Goal: Task Accomplishment & Management: Manage account settings

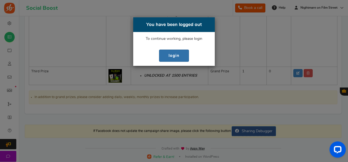
scroll to position [185, 0]
click at [173, 55] on link "login" at bounding box center [174, 56] width 30 height 12
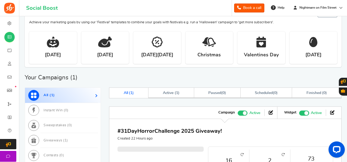
scroll to position [171, 0]
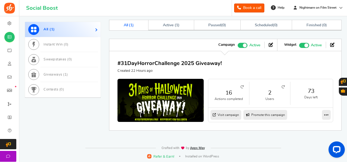
click at [226, 116] on link "Visit campaign" at bounding box center [225, 115] width 31 height 10
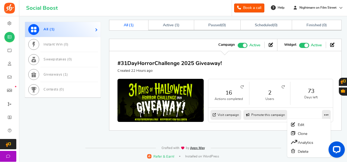
click at [328, 117] on icon at bounding box center [326, 115] width 4 height 5
click at [303, 124] on link "Edit" at bounding box center [309, 125] width 40 height 9
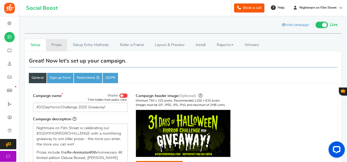
click at [56, 43] on link "Prizes" at bounding box center [56, 45] width 21 height 12
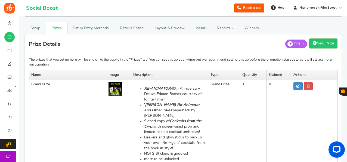
scroll to position [17, 0]
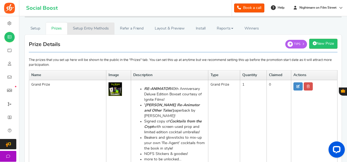
click at [102, 29] on link "Setup Entry Methods" at bounding box center [90, 29] width 47 height 12
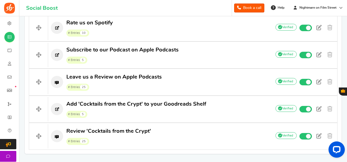
scroll to position [591, 0]
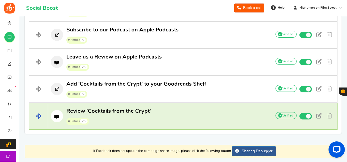
click at [177, 115] on p "Review 'Cocktails from the Crypt' # Entries 25" at bounding box center [157, 116] width 218 height 17
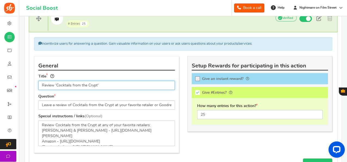
scroll to position [690, 0]
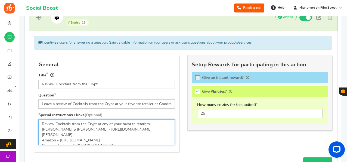
drag, startPoint x: 68, startPoint y: 125, endPoint x: 153, endPoint y: 130, distance: 84.9
click at [153, 130] on textarea "Review Cocktails from the Crypt at any of your favorite retailers: [PERSON_NAME…" at bounding box center [106, 133] width 136 height 26
drag, startPoint x: 55, startPoint y: 131, endPoint x: 106, endPoint y: 131, distance: 50.5
click at [106, 131] on textarea "Review Cocktails from the Crypt at any of your favorite retailers: [PERSON_NAME…" at bounding box center [106, 133] width 136 height 26
click at [41, 131] on textarea "Review Cocktails from the Crypt at any of your favorite retailers: [PERSON_NAME…" at bounding box center [106, 133] width 136 height 26
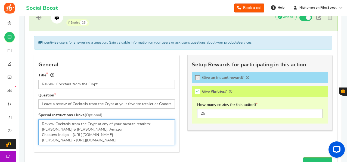
click at [41, 131] on textarea "Review Cocktails from the Crypt at any of your favorite retailers: [PERSON_NAME…" at bounding box center [106, 133] width 136 height 26
drag, startPoint x: 112, startPoint y: 126, endPoint x: 133, endPoint y: 136, distance: 23.3
click at [133, 136] on textarea "Review Cocktails from the Crypt at any of your favorite retailers: [PERSON_NAME…" at bounding box center [106, 133] width 136 height 26
click at [42, 130] on textarea "Review Cocktails from the Crypt at any of your favorite retailers: [PERSON_NAME…" at bounding box center [106, 133] width 136 height 26
drag, startPoint x: 42, startPoint y: 131, endPoint x: 155, endPoint y: 133, distance: 113.3
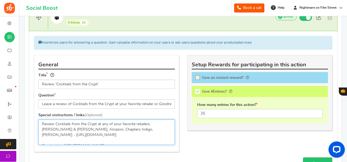
click at [155, 133] on textarea "Review Cocktails from the Crypt at any of your favorite retailers: [PERSON_NAME…" at bounding box center [106, 133] width 136 height 26
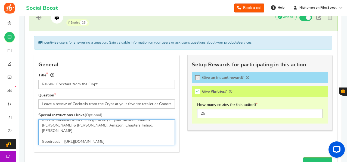
scroll to position [4, 0]
drag, startPoint x: 102, startPoint y: 136, endPoint x: 62, endPoint y: 132, distance: 40.6
click at [62, 132] on textarea "Review Cocktails from the Crypt at any of your favorite retailers: [PERSON_NAME…" at bounding box center [106, 133] width 136 height 26
click at [41, 133] on textarea "Review Cocktails from the Crypt at any of your favorite retailers: [PERSON_NAME…" at bounding box center [106, 133] width 136 height 26
click at [166, 120] on textarea "Review Cocktails from the Crypt at any of your favorite retailers: [PERSON_NAME…" at bounding box center [106, 133] width 136 height 26
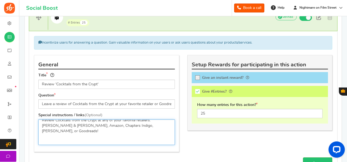
scroll to position [8, 0]
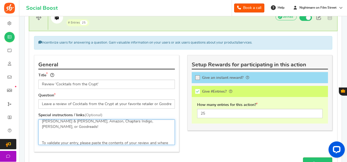
click at [126, 125] on textarea "Review Cocktails from the Crypt at any of your favorite retailers: [PERSON_NAME…" at bounding box center [106, 133] width 136 height 26
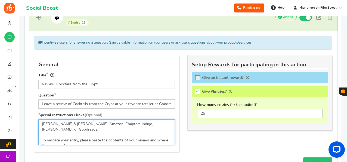
type textarea "Review Cocktails from the Crypt at any of your favorite retailers: Barnes & Nob…"
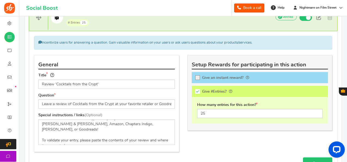
click at [318, 158] on link "Save" at bounding box center [317, 164] width 29 height 12
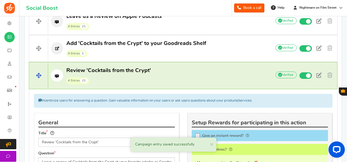
click at [177, 83] on h4 "Review 'Cocktails from the Crypt' # Entries 25 Add Your API credentials Non ver…" at bounding box center [183, 75] width 308 height 27
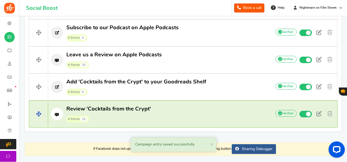
scroll to position [592, 0]
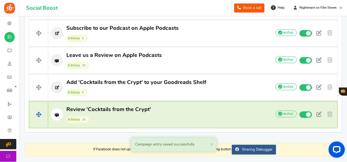
click at [177, 83] on span "Add 'Cocktails from the Crypt' to your Goodreads Shelf # Entries 5" at bounding box center [136, 87] width 140 height 17
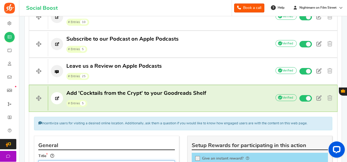
scroll to position [580, 0]
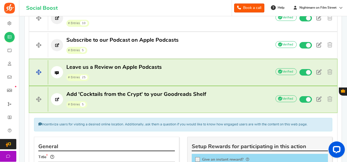
click at [147, 78] on h4 "Leave us a Review on Apple Podcasts # Entries 25 Add Your API credentials Non v…" at bounding box center [183, 72] width 308 height 27
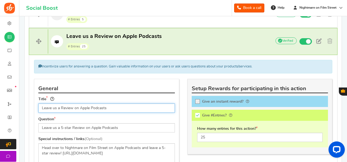
scroll to position [615, 0]
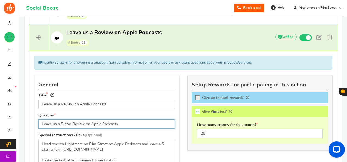
drag, startPoint x: 71, startPoint y: 121, endPoint x: 61, endPoint y: 121, distance: 10.3
click at [61, 121] on input "Leave us a 5-star Review on Apple Podcasts" at bounding box center [106, 124] width 136 height 9
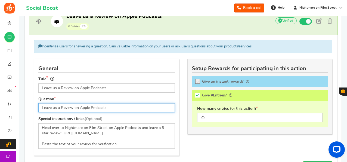
scroll to position [634, 0]
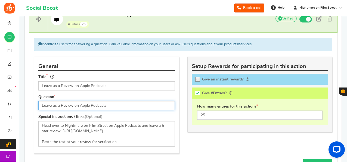
type input "Leave us a Review on Apple Podcasts"
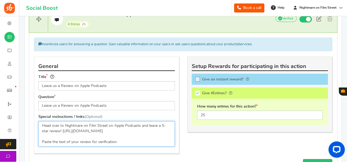
scroll to position [1, 0]
drag, startPoint x: 160, startPoint y: 122, endPoint x: 49, endPoint y: 126, distance: 111.7
click at [49, 126] on textarea "Head over to Nightmare on Film Street on Apple Podcasts and leave a 5-star revi…" at bounding box center [106, 134] width 136 height 26
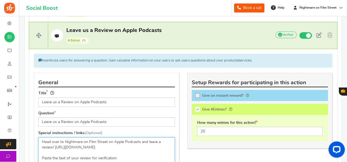
scroll to position [647, 0]
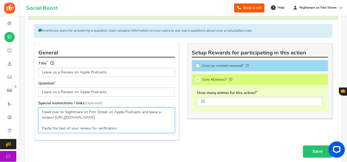
click at [42, 115] on textarea "Head over to Nightmare on Film Street on Apple Podcasts and leave a 5-star revi…" at bounding box center [106, 121] width 136 height 26
type textarea "Head over to Nightmare on Film Street on Apple Podcasts and leave a review! htt…"
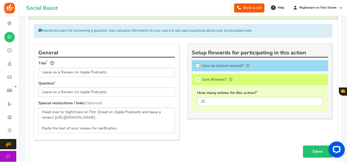
click at [313, 146] on link "Save" at bounding box center [317, 152] width 29 height 12
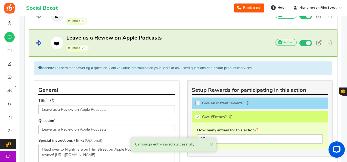
click at [126, 37] on span "Leave us a Review on Apple Podcasts" at bounding box center [113, 37] width 95 height 5
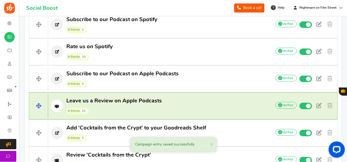
scroll to position [546, 0]
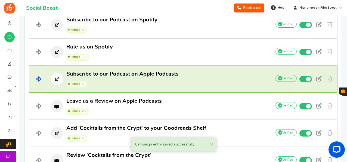
click at [180, 72] on p "Subscribe to our Podcast on Apple Podcasts # Entries 5" at bounding box center [157, 79] width 218 height 17
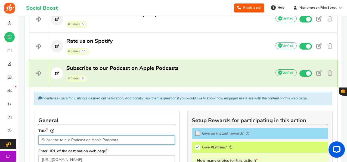
scroll to position [552, 0]
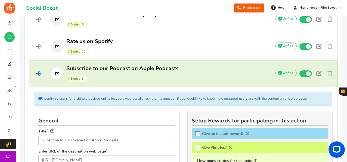
click at [134, 74] on span "# Entries 5" at bounding box center [122, 78] width 112 height 8
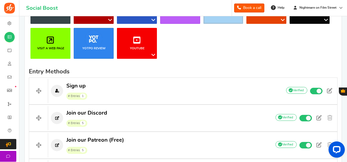
scroll to position [112, 0]
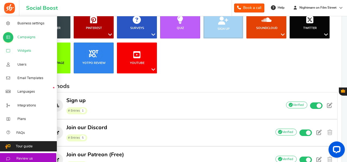
click at [25, 48] on link "Widgets" at bounding box center [28, 51] width 57 height 14
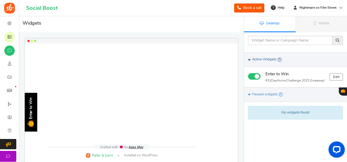
click at [264, 57] on span "Active Widgets" at bounding box center [264, 59] width 24 height 5
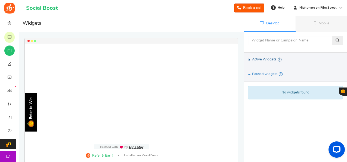
click at [265, 60] on span "Active Widgets" at bounding box center [264, 59] width 24 height 5
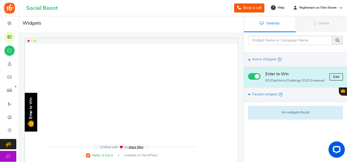
click at [335, 78] on link "Edit" at bounding box center [335, 77] width 13 height 7
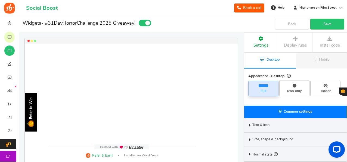
select select "left-side-drawer"
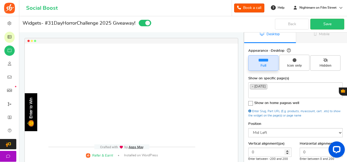
scroll to position [28, 0]
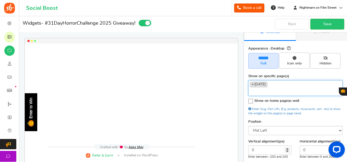
click at [252, 84] on span "×" at bounding box center [252, 84] width 2 height 5
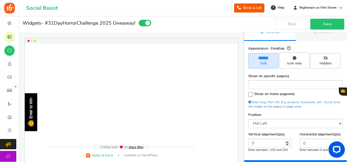
click at [324, 27] on link "Save" at bounding box center [327, 24] width 34 height 11
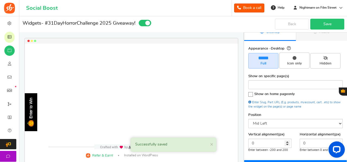
scroll to position [0, 0]
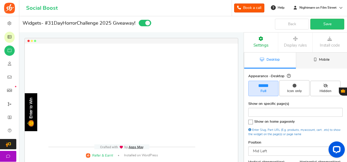
click at [309, 61] on link "Mobile" at bounding box center [322, 61] width 52 height 16
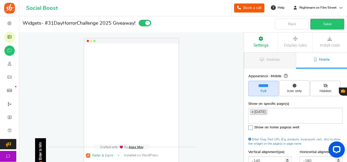
click at [252, 111] on span "×" at bounding box center [252, 112] width 2 height 5
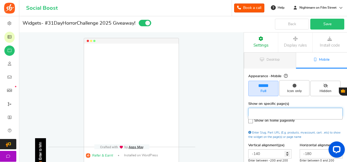
click at [325, 24] on link "Save" at bounding box center [327, 24] width 34 height 11
click at [292, 84] on span "Icon only" at bounding box center [294, 88] width 30 height 16
click at [294, 84] on input "Icon only" at bounding box center [296, 84] width 4 height 4
radio input "true"
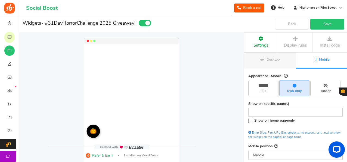
click at [321, 25] on link "Save" at bounding box center [327, 24] width 34 height 11
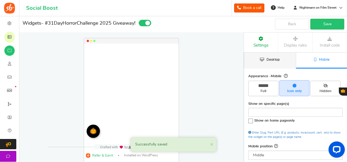
click at [273, 59] on span "Desktop" at bounding box center [272, 60] width 13 height 4
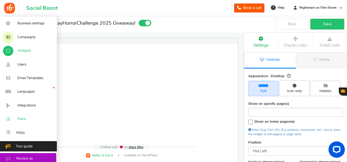
click at [10, 122] on icon at bounding box center [7, 119] width 5 height 4
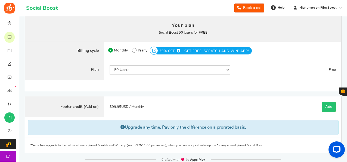
scroll to position [33, 0]
click at [179, 60] on div "50 Users 500 Users 2000 Users 5000 Users 10000 Users 15000 Users 25000 Users En…" at bounding box center [170, 70] width 132 height 20
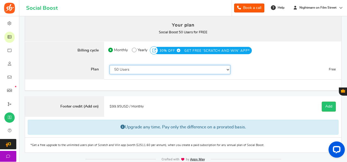
click at [180, 67] on select "50 Users 500 Users 2000 Users 5000 Users 10000 Users 15000 Users 25000 Users En…" at bounding box center [169, 69] width 121 height 9
click at [109, 65] on select "50 Users 500 Users 2000 Users 5000 Users 10000 Users 15000 Users 25000 Users En…" at bounding box center [169, 69] width 121 height 9
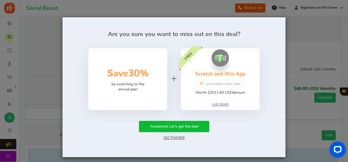
click at [178, 137] on link "No Thanks" at bounding box center [174, 138] width 21 height 4
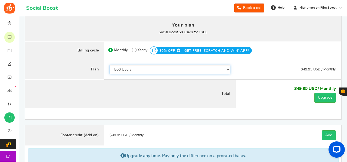
click at [174, 72] on select "50 Users 500 Users 2000 Users 5000 Users 10000 Users 15000 Users 25000 Users En…" at bounding box center [169, 69] width 121 height 9
click at [109, 65] on select "50 Users 500 Users 2000 Users 5000 Users 10000 Users 15000 Users 25000 Users En…" at bounding box center [169, 69] width 121 height 9
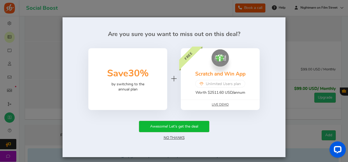
click at [178, 137] on link "No Thanks" at bounding box center [174, 138] width 21 height 4
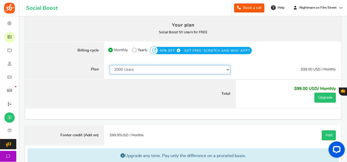
click at [174, 69] on select "50 Users 500 Users 2000 Users 5000 Users 10000 Users 15000 Users 25000 Users En…" at bounding box center [169, 69] width 121 height 9
select select "749"
click at [109, 65] on select "50 Users 500 Users 2000 Users 5000 Users 10000 Users 15000 Users 25000 Users En…" at bounding box center [169, 69] width 121 height 9
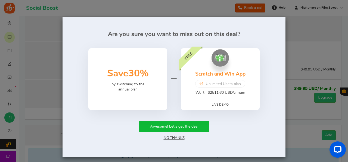
click at [181, 140] on link "No Thanks" at bounding box center [174, 138] width 21 height 4
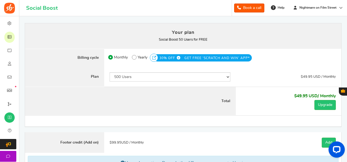
scroll to position [25, 0]
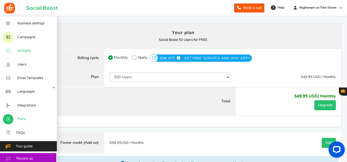
click at [20, 51] on span "Widgets" at bounding box center [24, 51] width 14 height 5
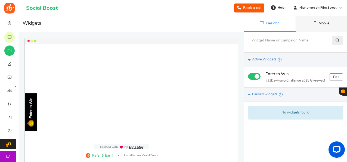
click at [325, 25] on link "Mobile" at bounding box center [321, 24] width 52 height 16
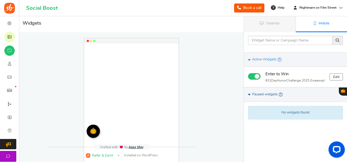
scroll to position [0, 0]
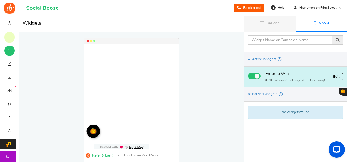
click at [336, 79] on link "Edit" at bounding box center [335, 76] width 13 height 7
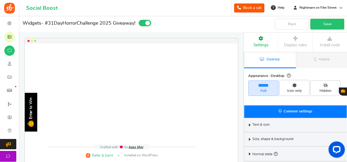
select select "left-side-drawer"
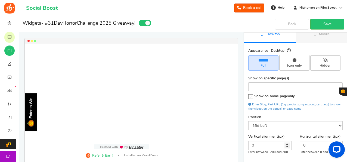
scroll to position [25, 0]
click at [299, 64] on span "Icon only" at bounding box center [293, 66] width 25 height 5
click at [298, 60] on input "Icon only" at bounding box center [296, 58] width 4 height 4
radio input "true"
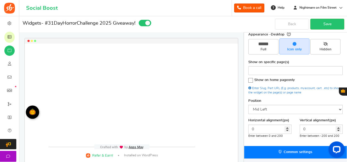
scroll to position [43, 0]
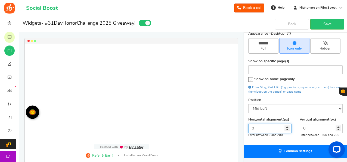
click at [267, 124] on input "0" at bounding box center [269, 128] width 43 height 9
type input "0"
type input "2"
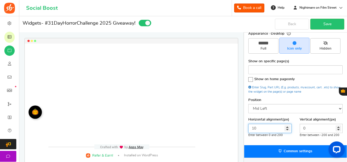
type input "1"
click at [271, 130] on input "5" at bounding box center [269, 128] width 43 height 9
type input "5"
click at [284, 139] on div "Horizontal alignment(px) 5 Enter between 0 and 200 Vertical alignment(px) 0 Ent…" at bounding box center [295, 130] width 102 height 24
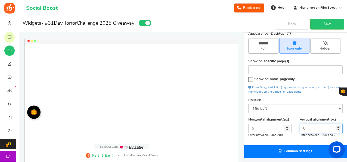
click at [314, 127] on input "0" at bounding box center [320, 128] width 43 height 9
type input "0"
type input "-5"
type input "5"
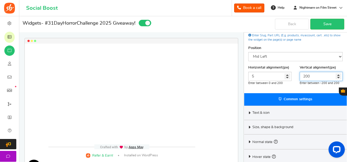
scroll to position [65, 0]
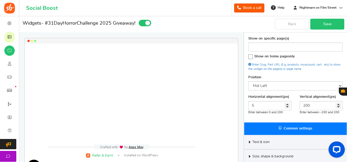
click at [332, 27] on link "Save" at bounding box center [327, 24] width 34 height 11
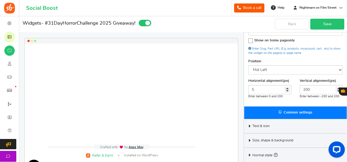
scroll to position [82, 0]
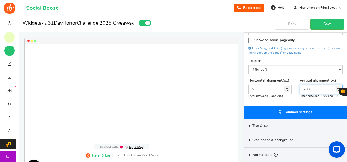
click at [307, 89] on input "200" at bounding box center [320, 89] width 43 height 9
type input "2"
type input "180"
click at [330, 27] on link "Save" at bounding box center [327, 24] width 34 height 11
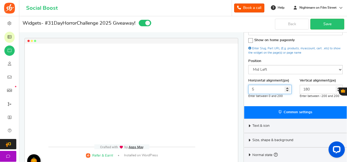
click at [270, 85] on input "5" at bounding box center [269, 89] width 43 height 9
type input "1"
type input "5"
type input "1"
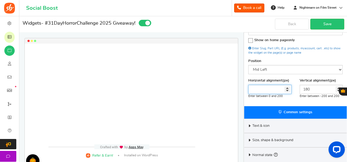
type input "5"
click at [328, 27] on link "Save" at bounding box center [327, 24] width 34 height 11
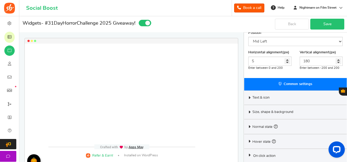
scroll to position [0, 0]
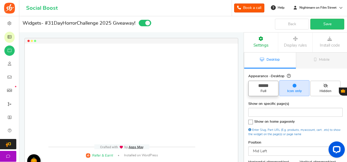
click at [265, 93] on span "Full" at bounding box center [262, 91] width 25 height 5
click at [265, 86] on input "Full" at bounding box center [265, 84] width 4 height 4
radio input "true"
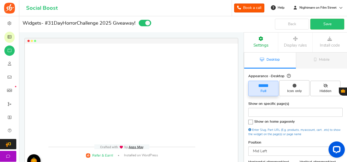
type input "0"
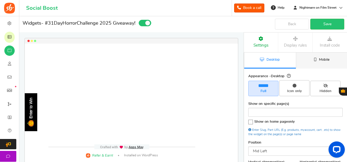
click at [316, 60] on link "Mobile" at bounding box center [322, 61] width 52 height 16
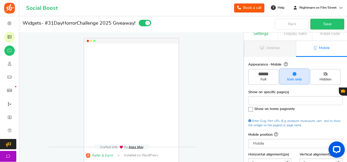
scroll to position [11, 0]
click at [259, 71] on span "Full" at bounding box center [263, 77] width 30 height 15
click at [263, 71] on input "Full" at bounding box center [265, 73] width 4 height 4
radio input "true"
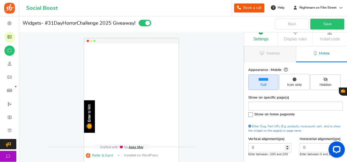
scroll to position [3, 0]
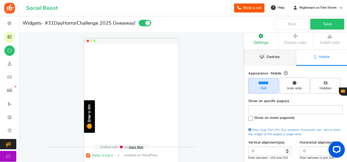
click at [262, 62] on link "Desktop" at bounding box center [270, 58] width 52 height 16
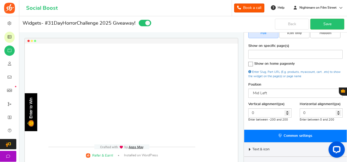
scroll to position [14, 0]
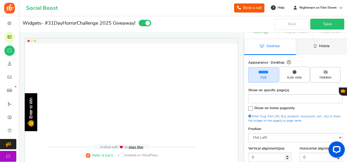
click at [319, 49] on link "Mobile" at bounding box center [322, 47] width 52 height 16
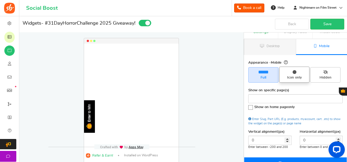
click at [296, 73] on icon at bounding box center [294, 72] width 4 height 4
click at [296, 71] on input "Icon only" at bounding box center [296, 70] width 4 height 4
radio input "true"
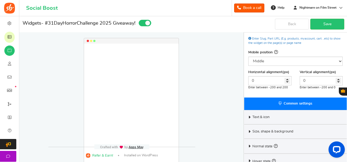
scroll to position [95, 0]
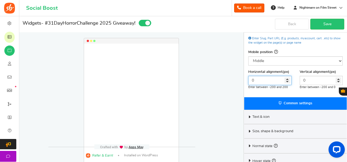
click at [261, 81] on input "0" at bounding box center [269, 80] width 43 height 9
type input "05"
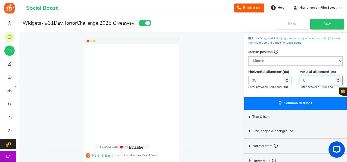
click at [314, 82] on input "0" at bounding box center [320, 80] width 43 height 9
type input "-2"
type input "0"
type input "-180"
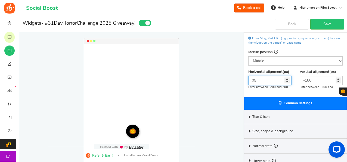
click at [260, 81] on input "05" at bounding box center [269, 80] width 43 height 9
type input "0"
type input "-1"
type input "-8"
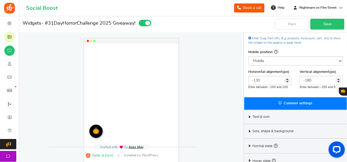
click at [325, 21] on link "Save" at bounding box center [327, 24] width 34 height 11
click at [258, 80] on input "-130" at bounding box center [269, 80] width 43 height 9
click at [263, 80] on input "-140" at bounding box center [269, 80] width 43 height 9
type input "-145"
click at [309, 79] on input "-180" at bounding box center [320, 80] width 43 height 9
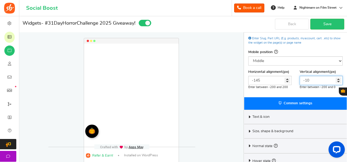
type input "0"
type input "-2"
type input "-5"
type input "-80"
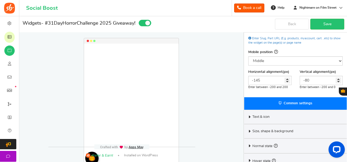
click at [301, 103] on span "Common settings" at bounding box center [297, 104] width 29 height 4
click at [325, 26] on link "Save" at bounding box center [327, 24] width 34 height 11
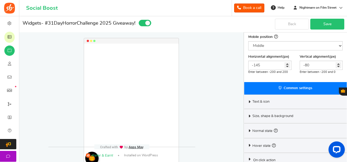
scroll to position [110, 0]
